Goal: Task Accomplishment & Management: Manage account settings

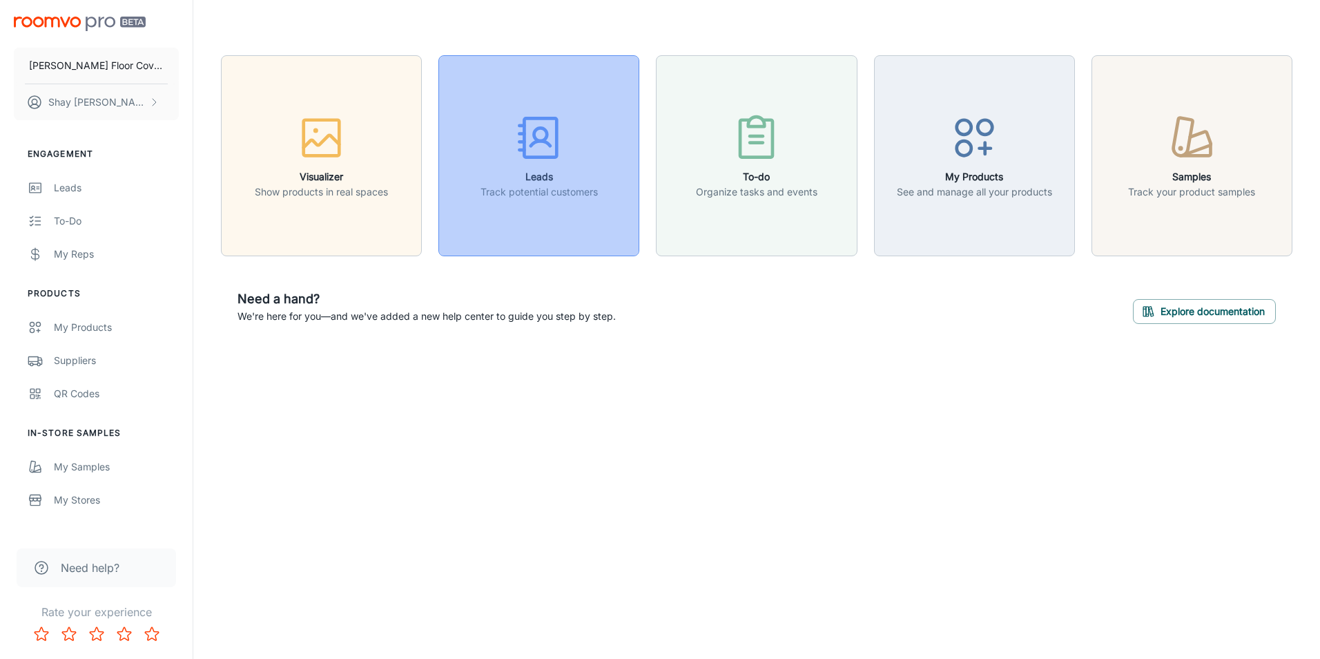
click at [576, 168] on div "button" at bounding box center [539, 140] width 117 height 57
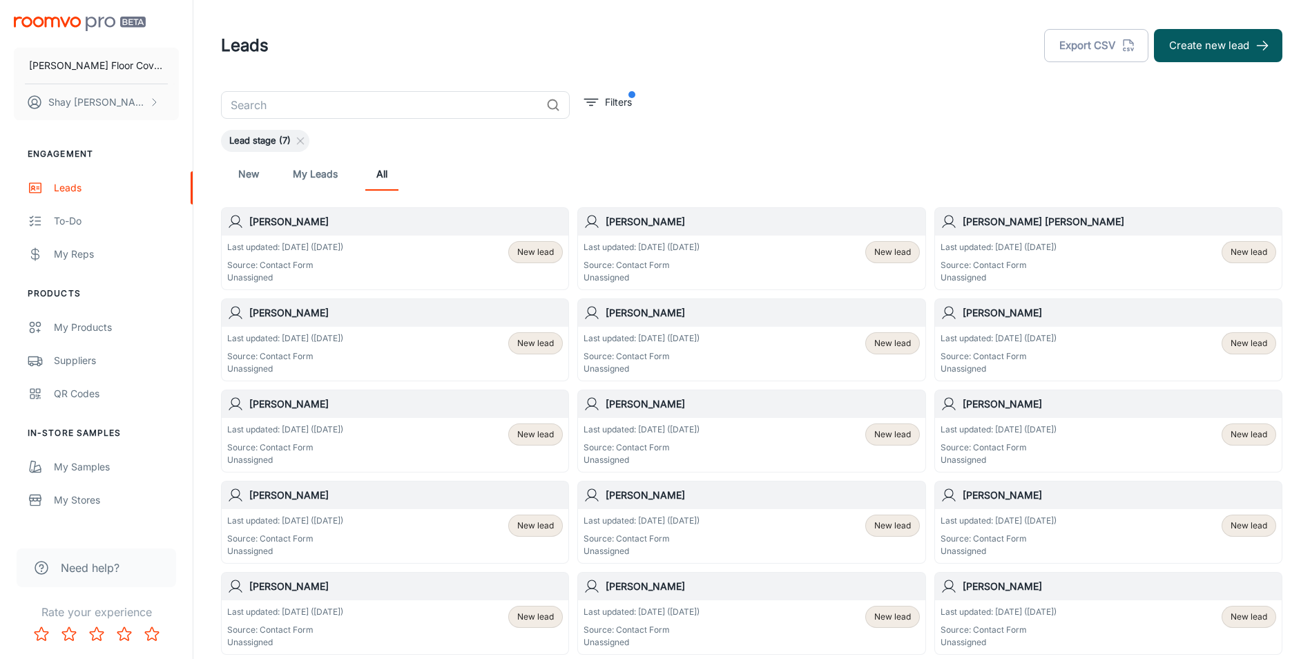
click at [371, 261] on div "Last updated: [DATE] ([DATE]) Source: Contact Form Unassigned New lead" at bounding box center [395, 262] width 336 height 43
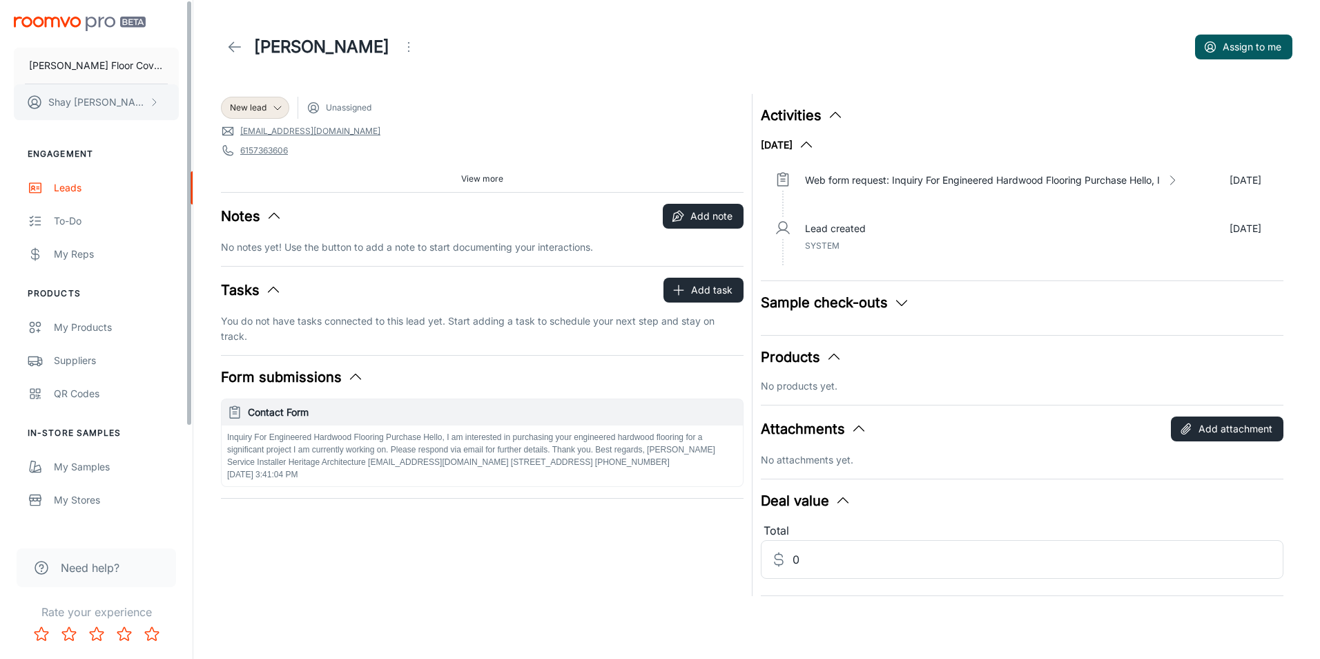
click at [113, 104] on p "[PERSON_NAME]" at bounding box center [96, 102] width 97 height 15
click at [206, 133] on li "Log out" at bounding box center [216, 124] width 74 height 23
